Goal: Information Seeking & Learning: Understand process/instructions

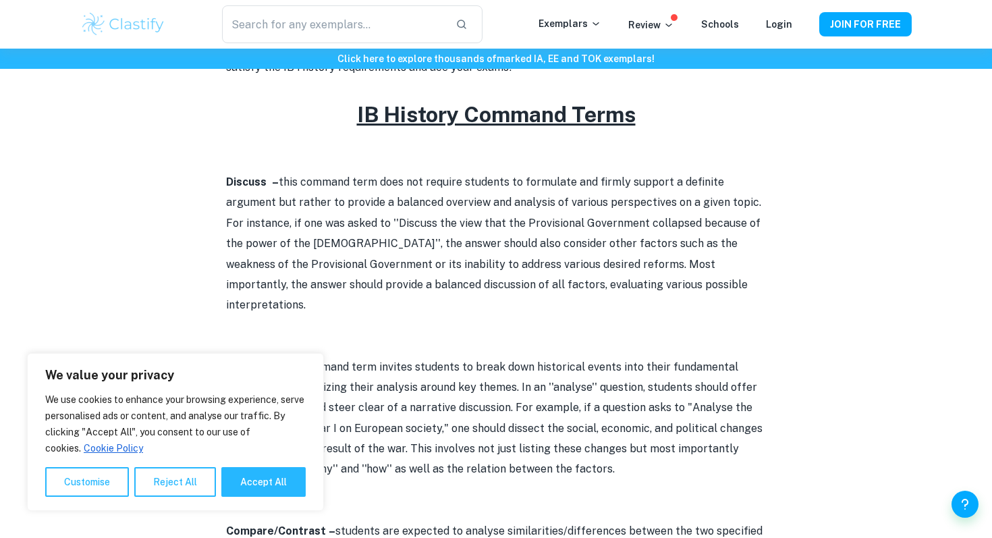
scroll to position [707, 0]
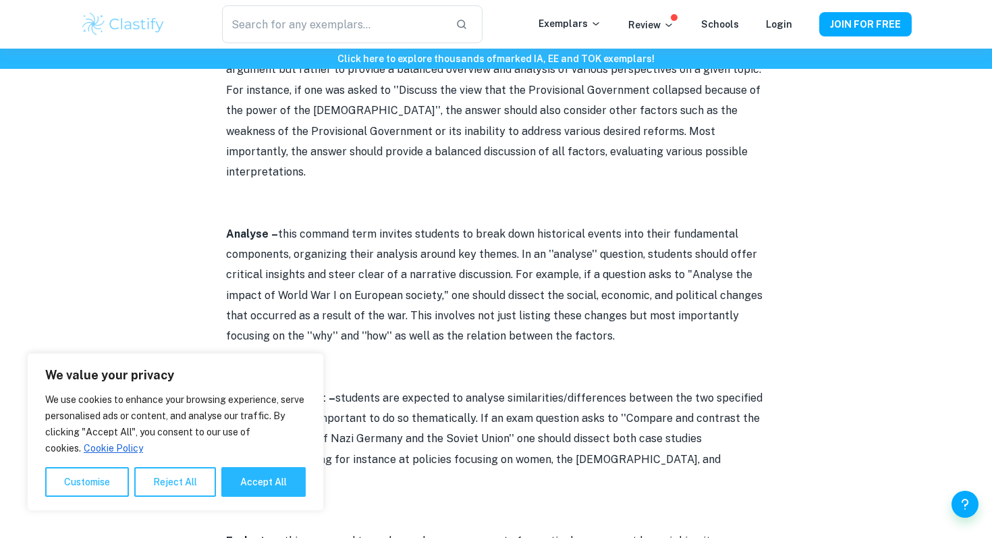
click at [322, 158] on p "Discuss – this command term does not require students to formulate and firmly s…" at bounding box center [496, 111] width 540 height 144
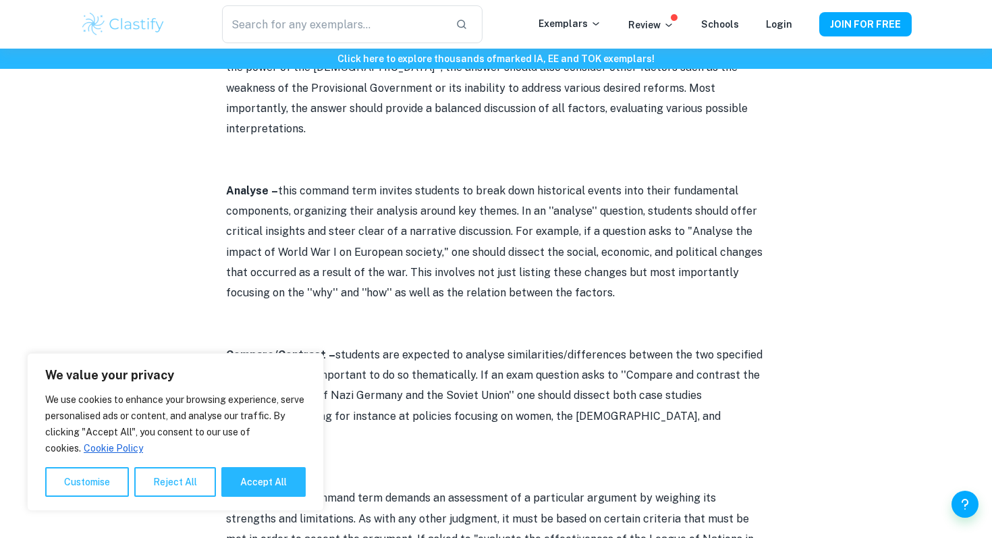
scroll to position [1183, 0]
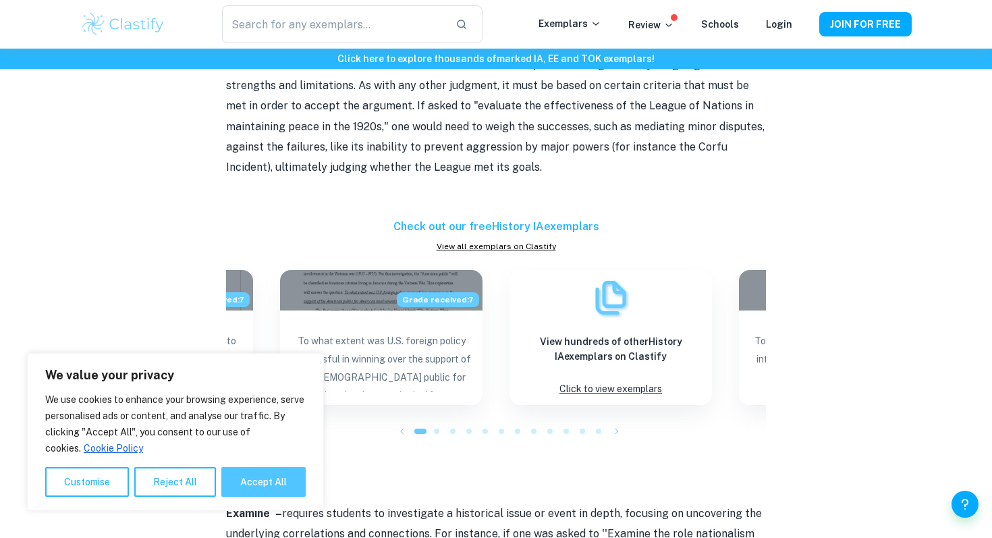
click at [242, 486] on button "Accept All" at bounding box center [263, 482] width 84 height 30
checkbox input "true"
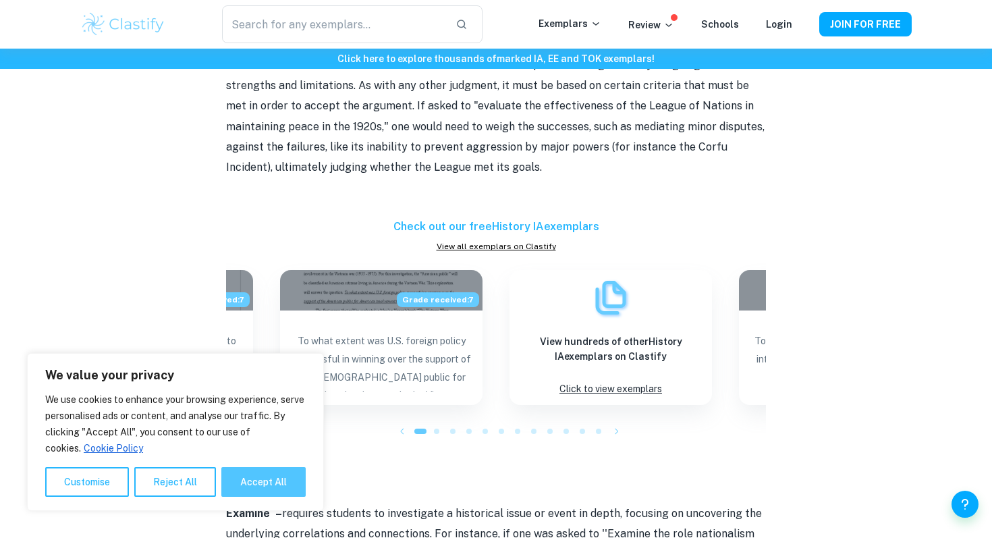
checkbox input "true"
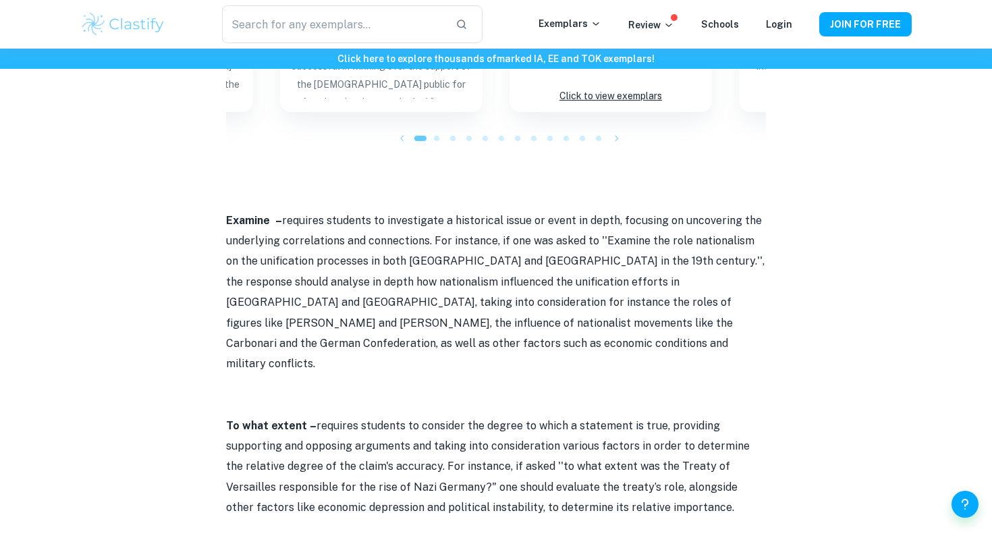
scroll to position [1472, 0]
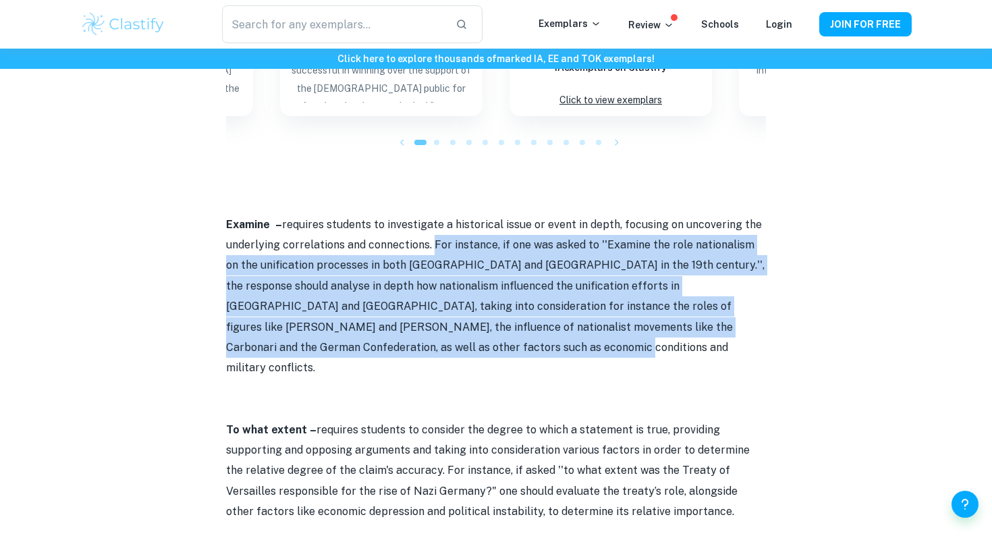
drag, startPoint x: 433, startPoint y: 198, endPoint x: 464, endPoint y: 302, distance: 109.1
click at [464, 302] on p "Examine – requires students to investigate a historical issue or event in depth…" at bounding box center [496, 297] width 540 height 164
copy p "For instance, if one was asked to ''Examine the role nationalism on the unifica…"
